Goal: Information Seeking & Learning: Check status

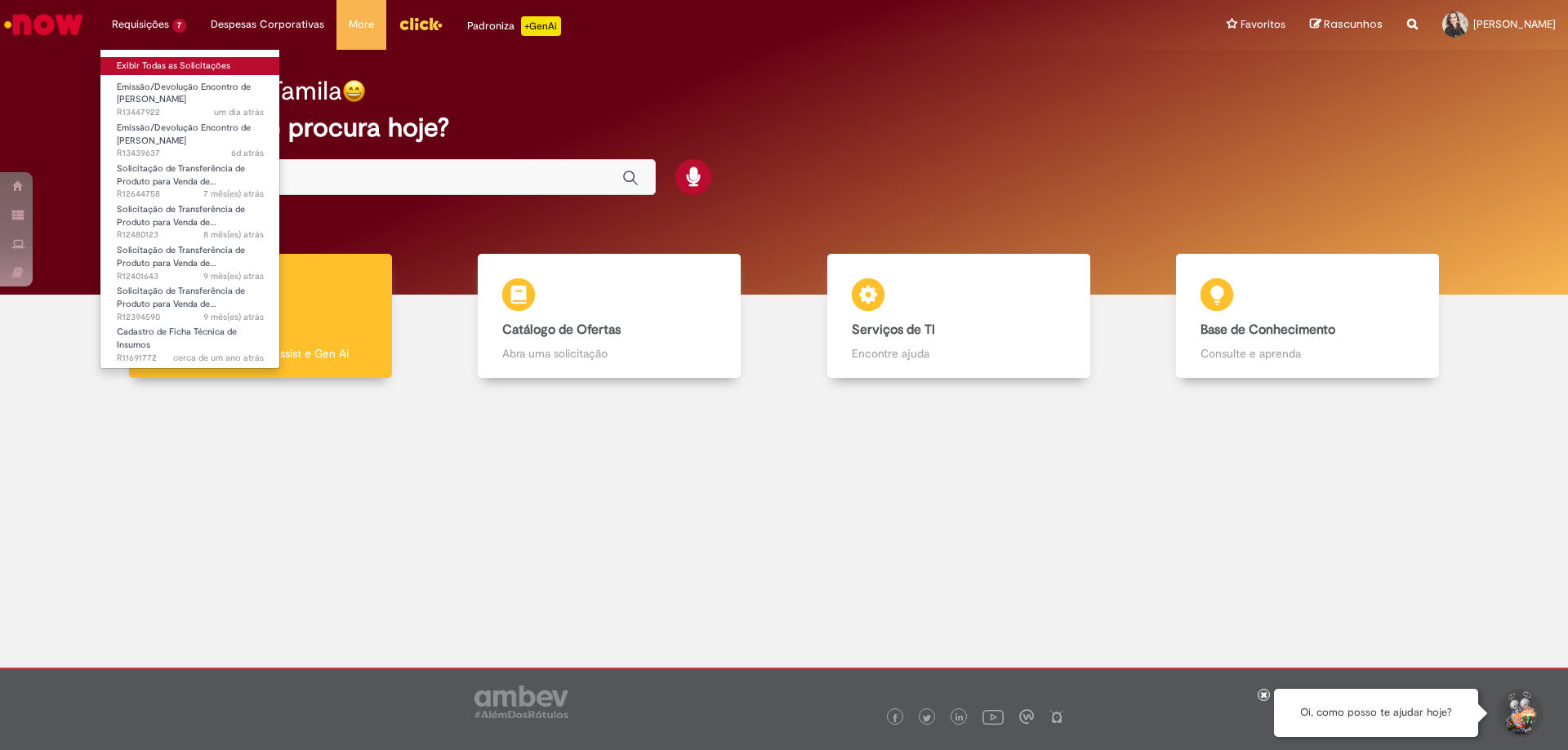
click at [170, 60] on link "Exibir Todas as Solicitações" at bounding box center [191, 65] width 179 height 18
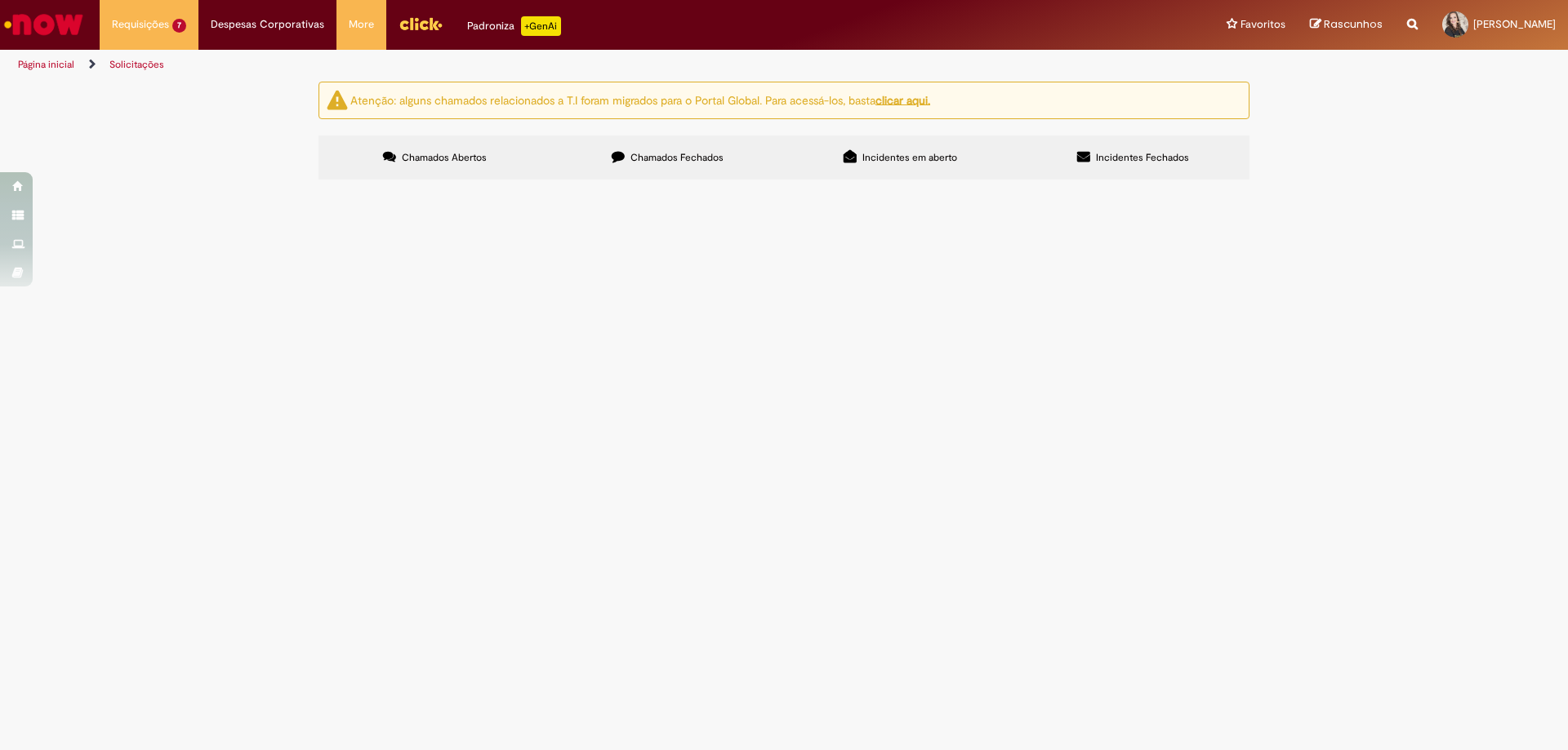
click at [0, 0] on span "Bom dia! Gentileza seguir com o EC com o fornecedor. ND assinada e [GEOGRAPHIC_…" at bounding box center [0, 0] width 0 height 0
click at [0, 0] on span "Bom dia! Gentileza seguir com o EC com a transportadora. OK do GRL da Regional …" at bounding box center [0, 0] width 0 height 0
click at [0, 0] on span "Solicito a criação de pedido de transferência de produto acabado para venda de …" at bounding box center [0, 0] width 0 height 0
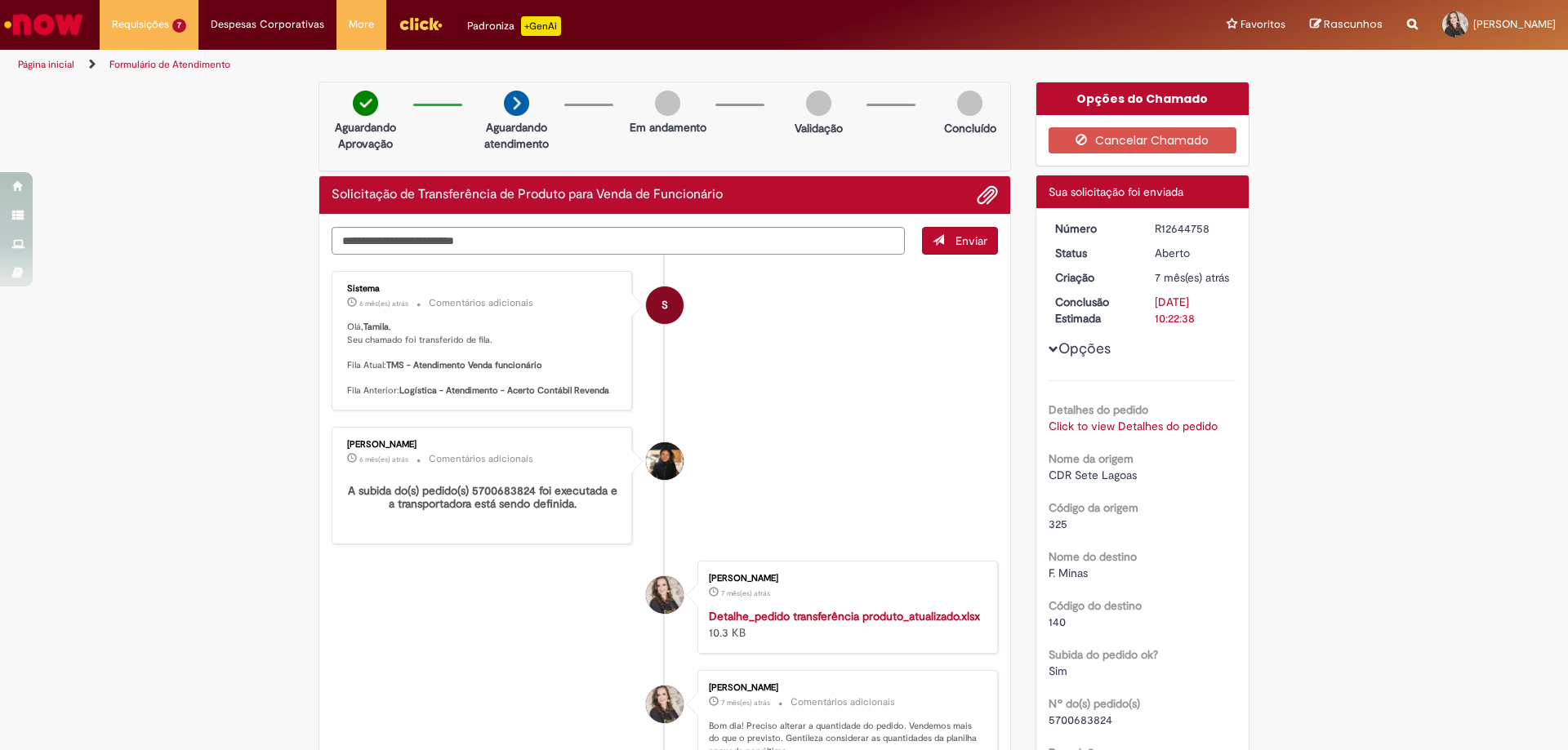
click at [1325, 463] on div "Verificar Código de Barras Aguardando Aprovação Aguardando atendimento Em andam…" at bounding box center [784, 640] width 1568 height 1118
click at [1200, 136] on button "Cancelar Chamado" at bounding box center [1143, 140] width 189 height 26
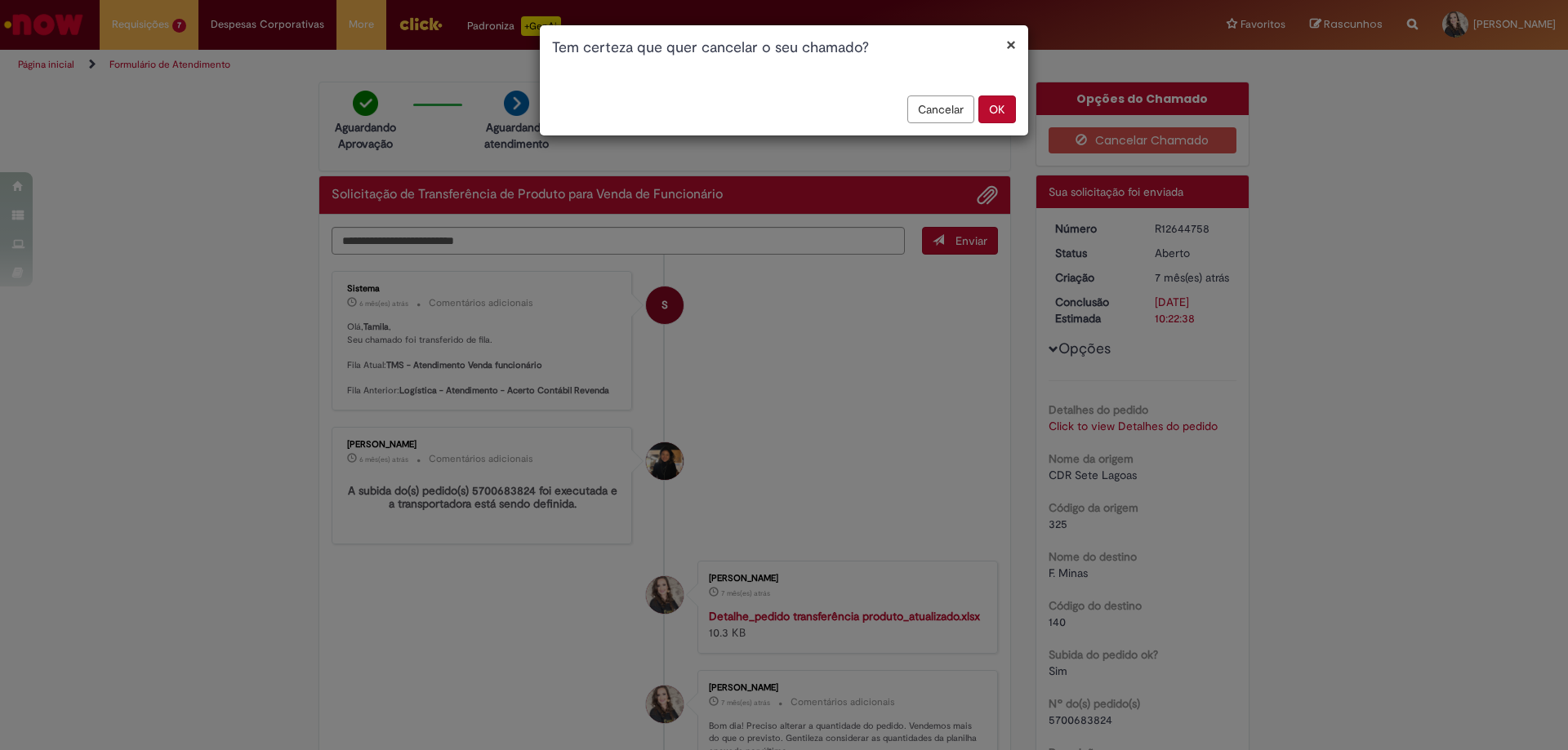
click at [1001, 107] on button "OK" at bounding box center [997, 109] width 37 height 28
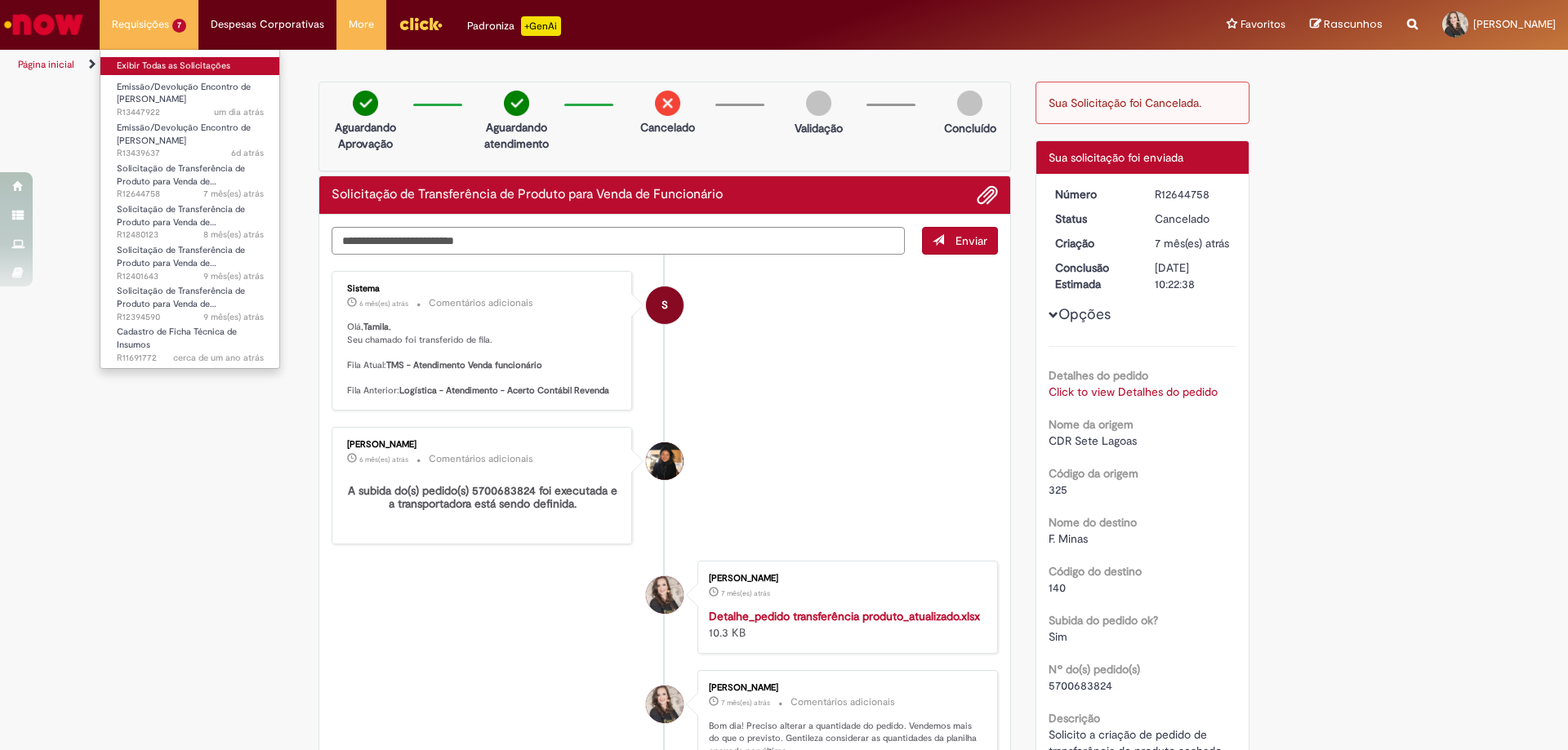
click at [159, 66] on link "Exibir Todas as Solicitações" at bounding box center [191, 65] width 179 height 18
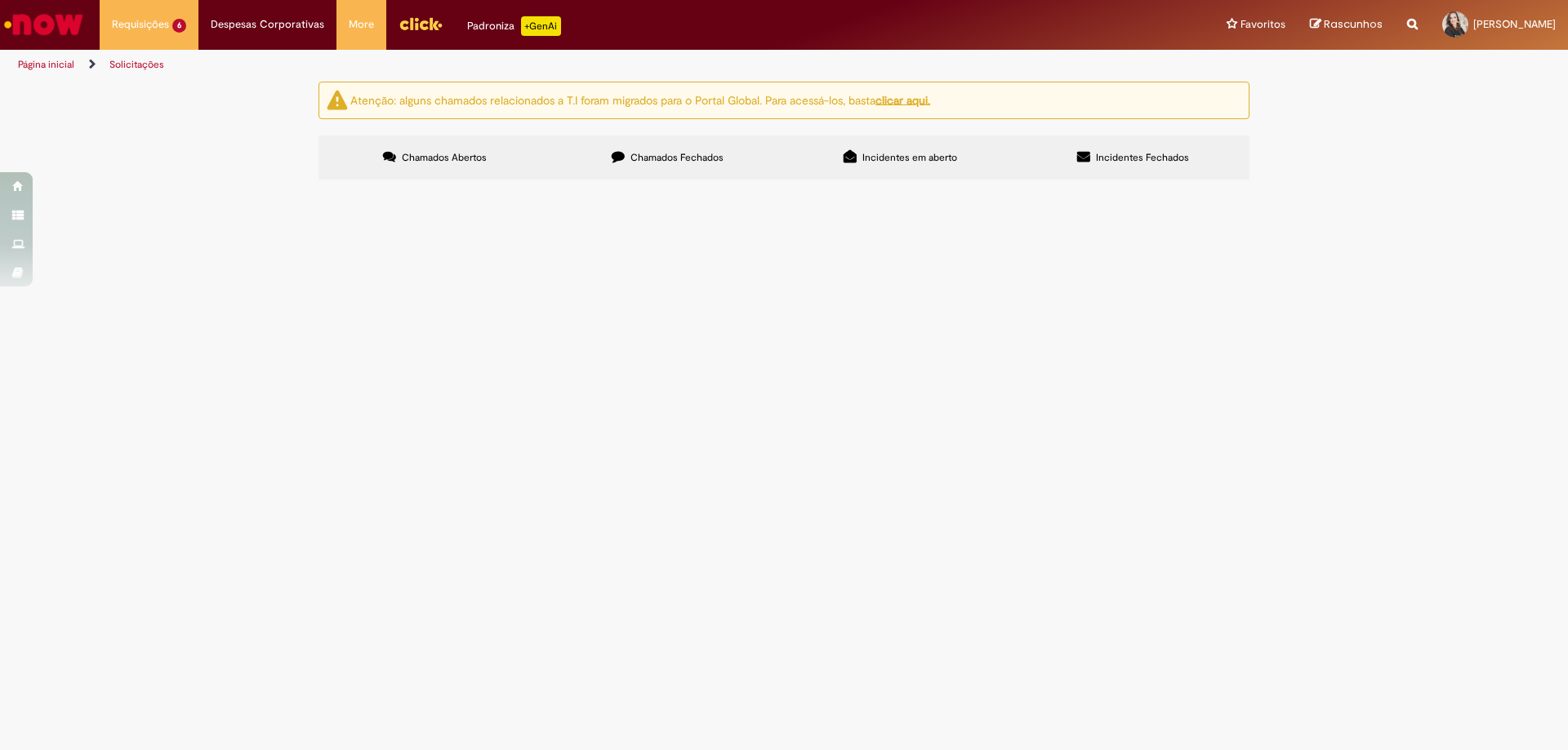
click at [0, 0] on span "Bom dia! Gentileza seguir com o EC com o fornecedor. ND assinada e [GEOGRAPHIC_…" at bounding box center [0, 0] width 0 height 0
click at [0, 0] on span "Emissão/Devolução Encontro de [PERSON_NAME]" at bounding box center [0, 0] width 0 height 0
